Goal: Task Accomplishment & Management: Use online tool/utility

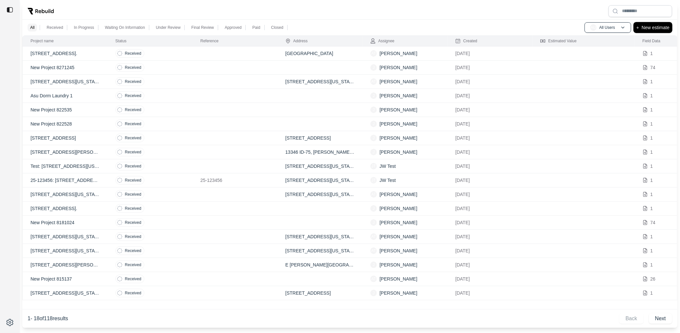
click at [644, 26] on p "New estimate" at bounding box center [656, 28] width 28 height 8
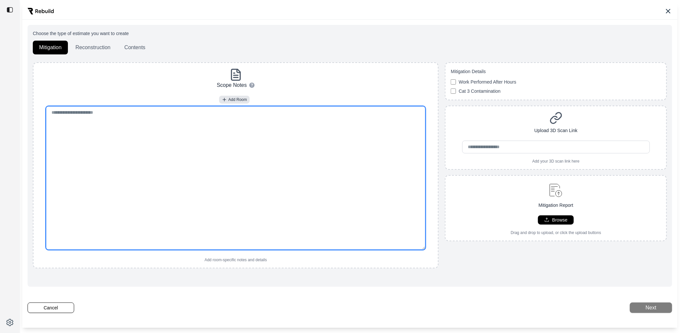
click at [206, 146] on textarea at bounding box center [235, 178] width 379 height 144
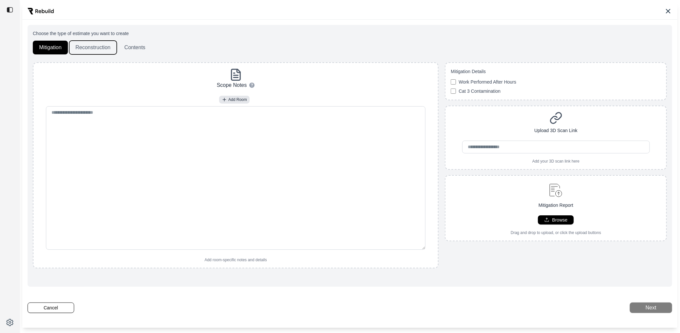
click at [85, 53] on button "Reconstruction" at bounding box center [93, 48] width 48 height 14
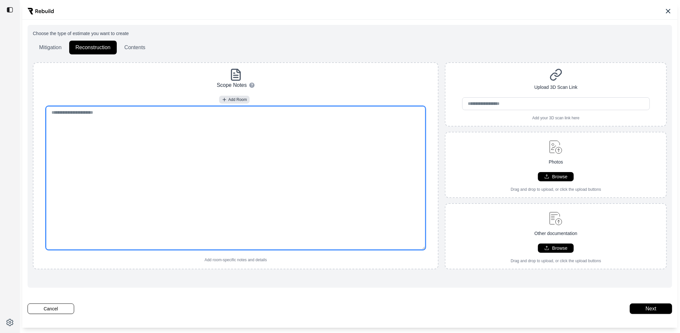
click at [299, 140] on textarea at bounding box center [235, 178] width 379 height 144
paste textarea "**********"
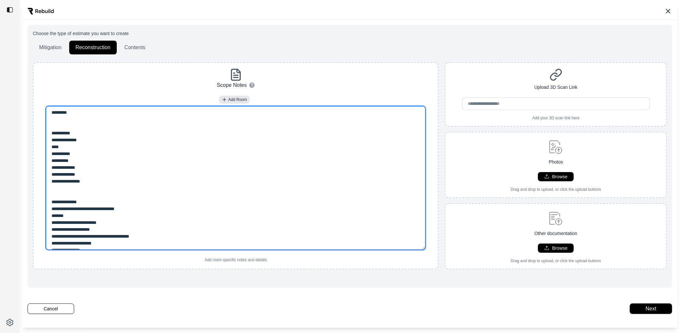
scroll to position [210, 0]
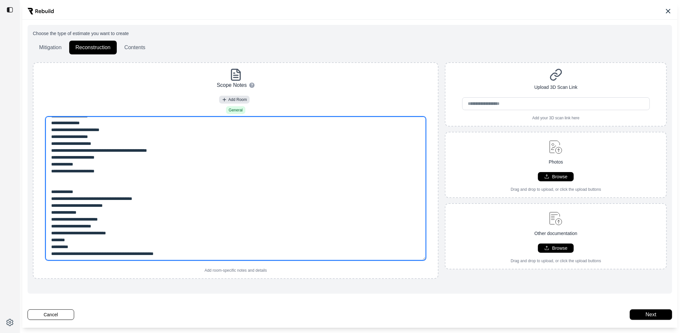
type textarea "**********"
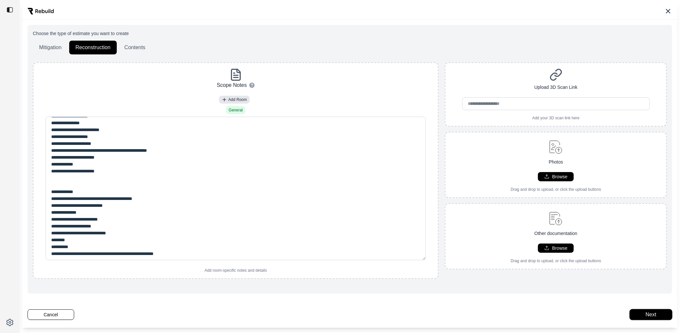
click at [651, 317] on button "Next" at bounding box center [651, 315] width 42 height 11
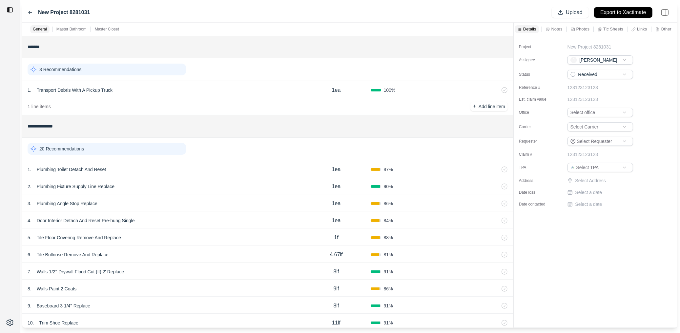
click at [166, 168] on div "1 . Plumbing Toilet Detach And Reset" at bounding box center [165, 169] width 275 height 9
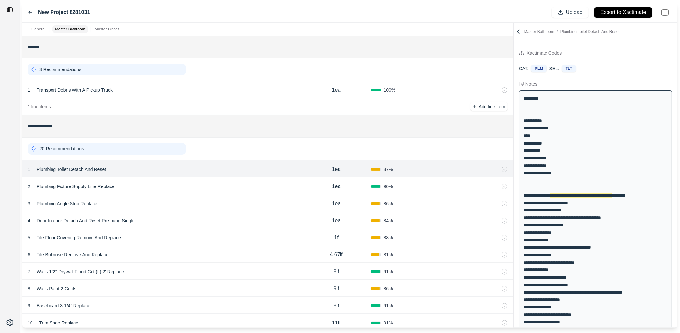
scroll to position [18, 0]
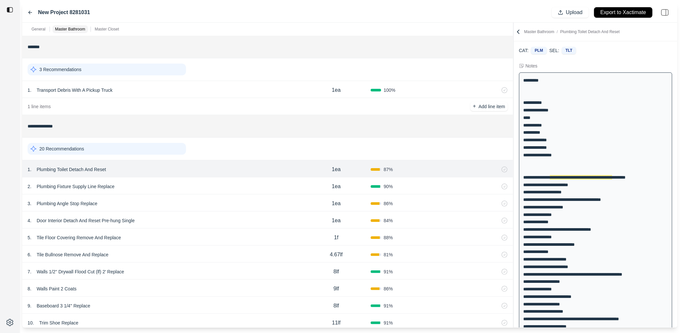
click at [168, 186] on div "2 . Plumbing Fixture Supply Line Replace" at bounding box center [165, 186] width 275 height 9
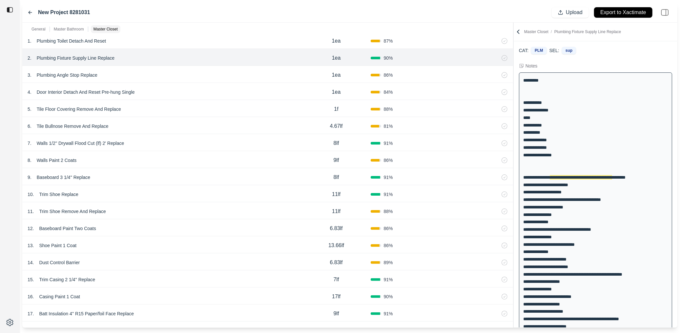
scroll to position [0, 0]
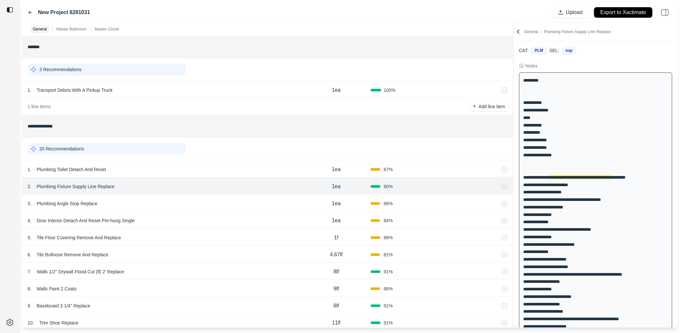
click at [519, 30] on icon at bounding box center [518, 32] width 7 height 7
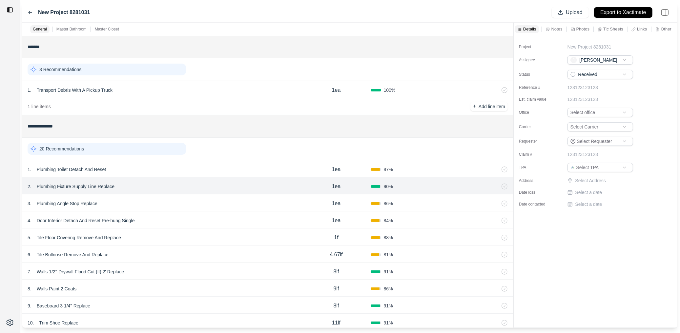
click at [162, 71] on div "3 Recommendations" at bounding box center [107, 70] width 159 height 12
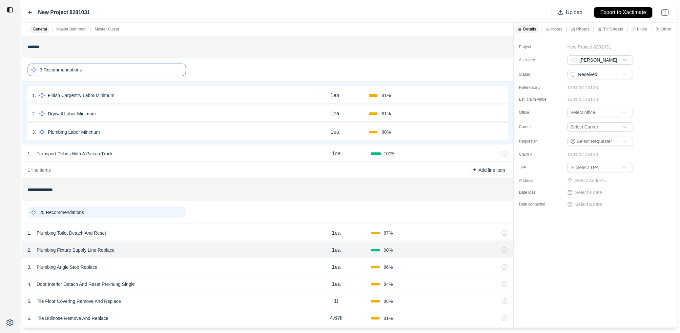
click at [162, 71] on div "3 Recommendations" at bounding box center [107, 70] width 159 height 12
